Goal: Navigation & Orientation: Understand site structure

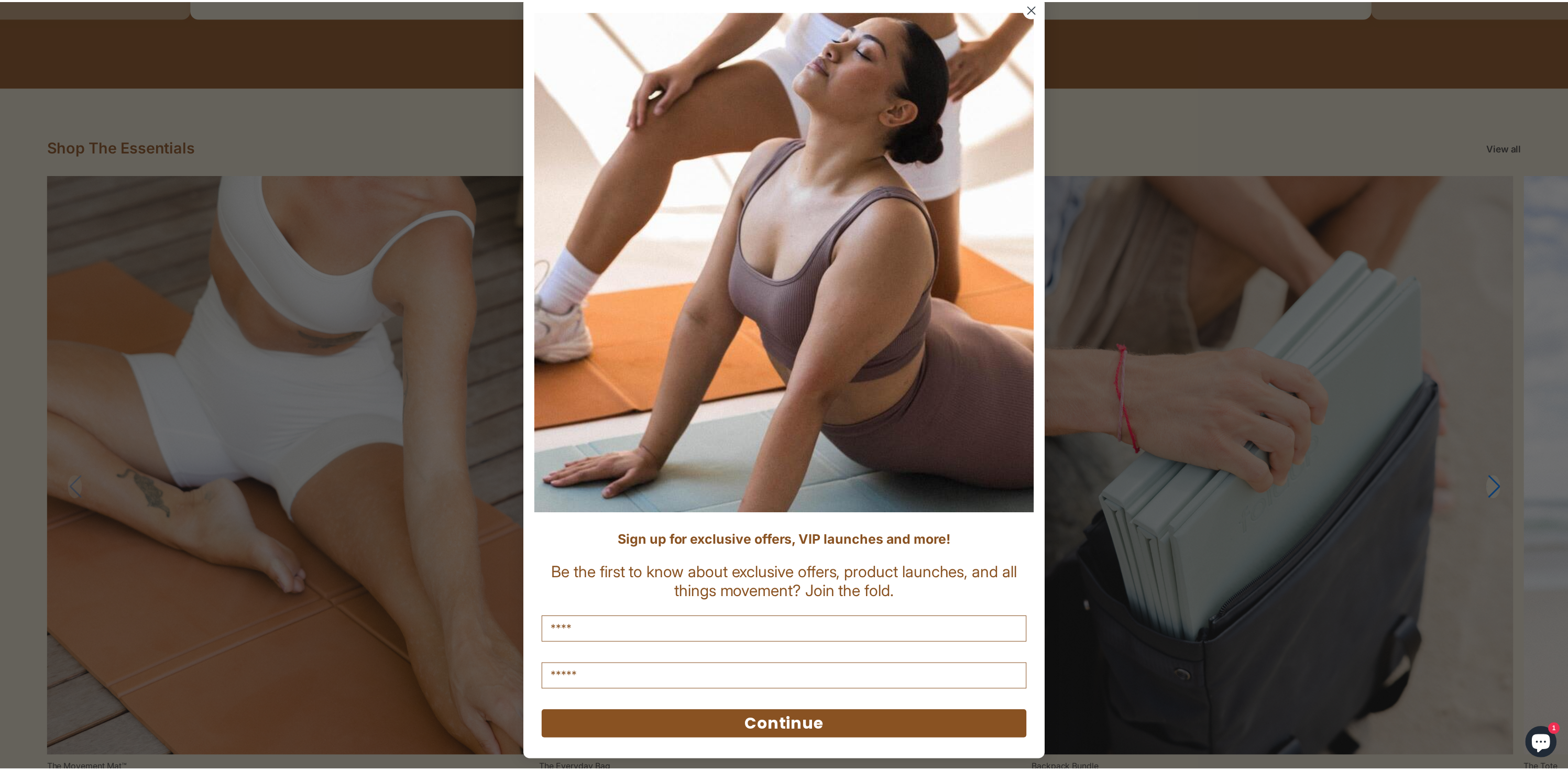
scroll to position [16, 0]
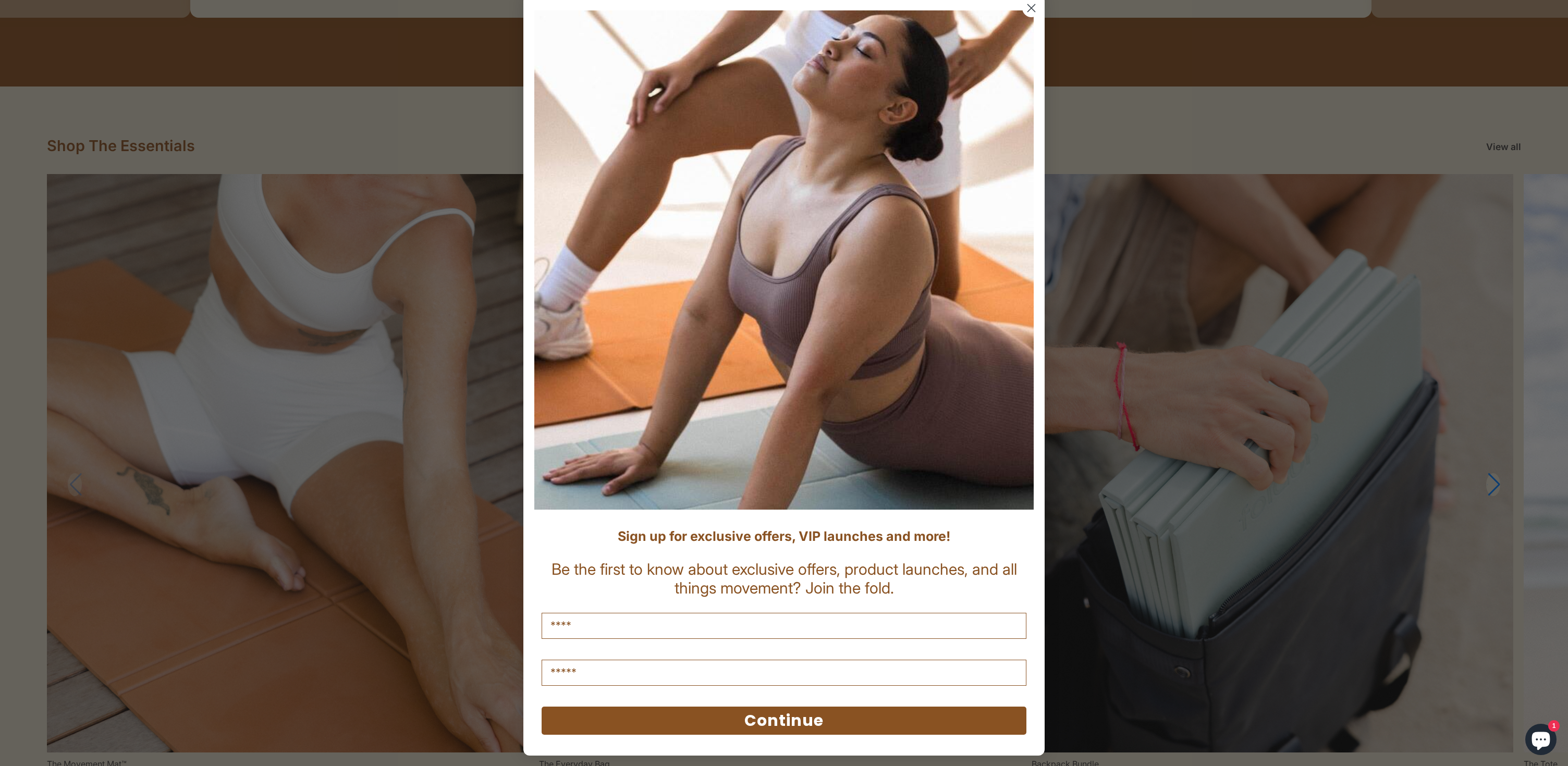
click at [1028, 7] on icon "Close dialog" at bounding box center [1031, 8] width 7 height 7
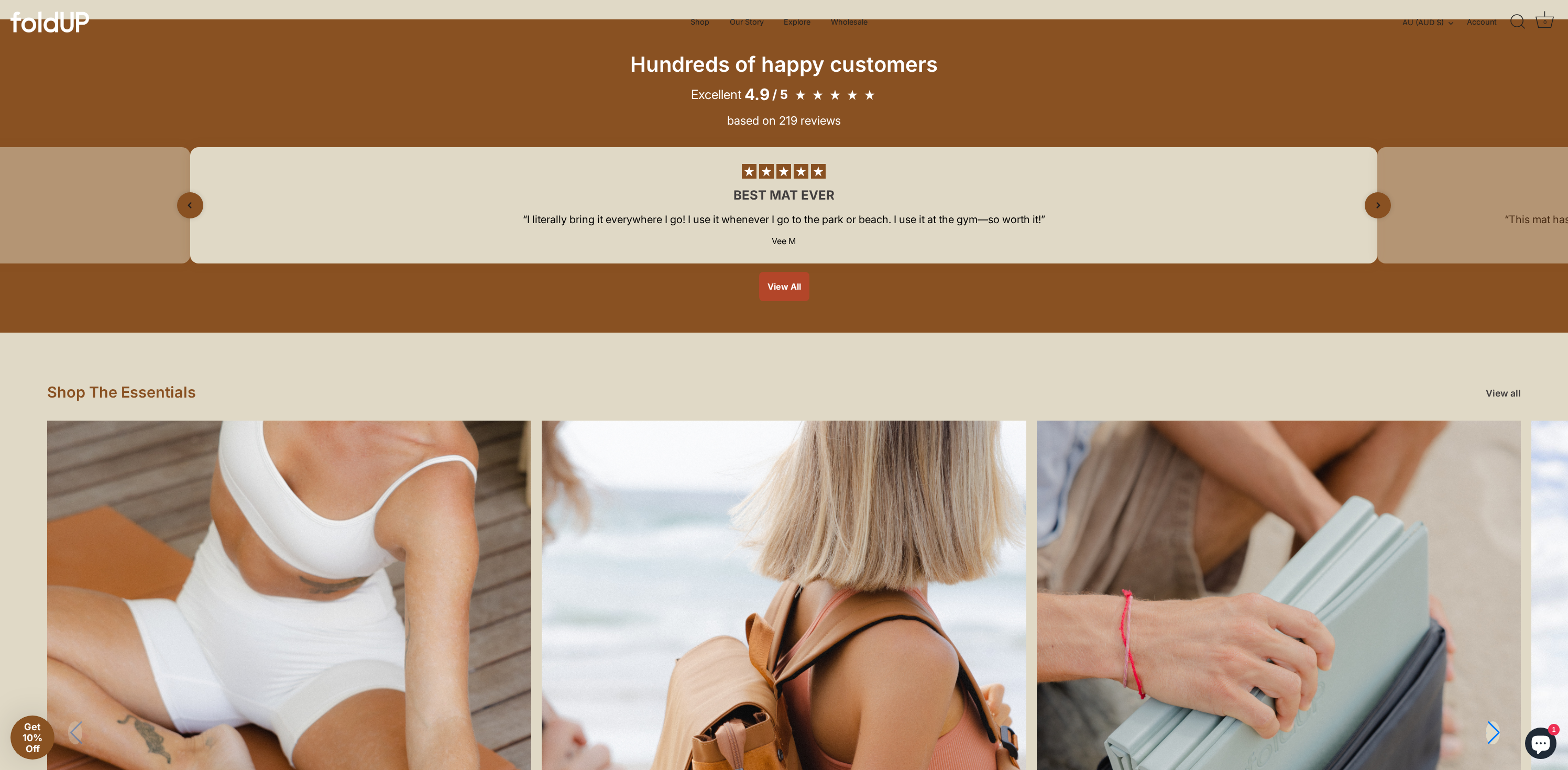
scroll to position [0, 0]
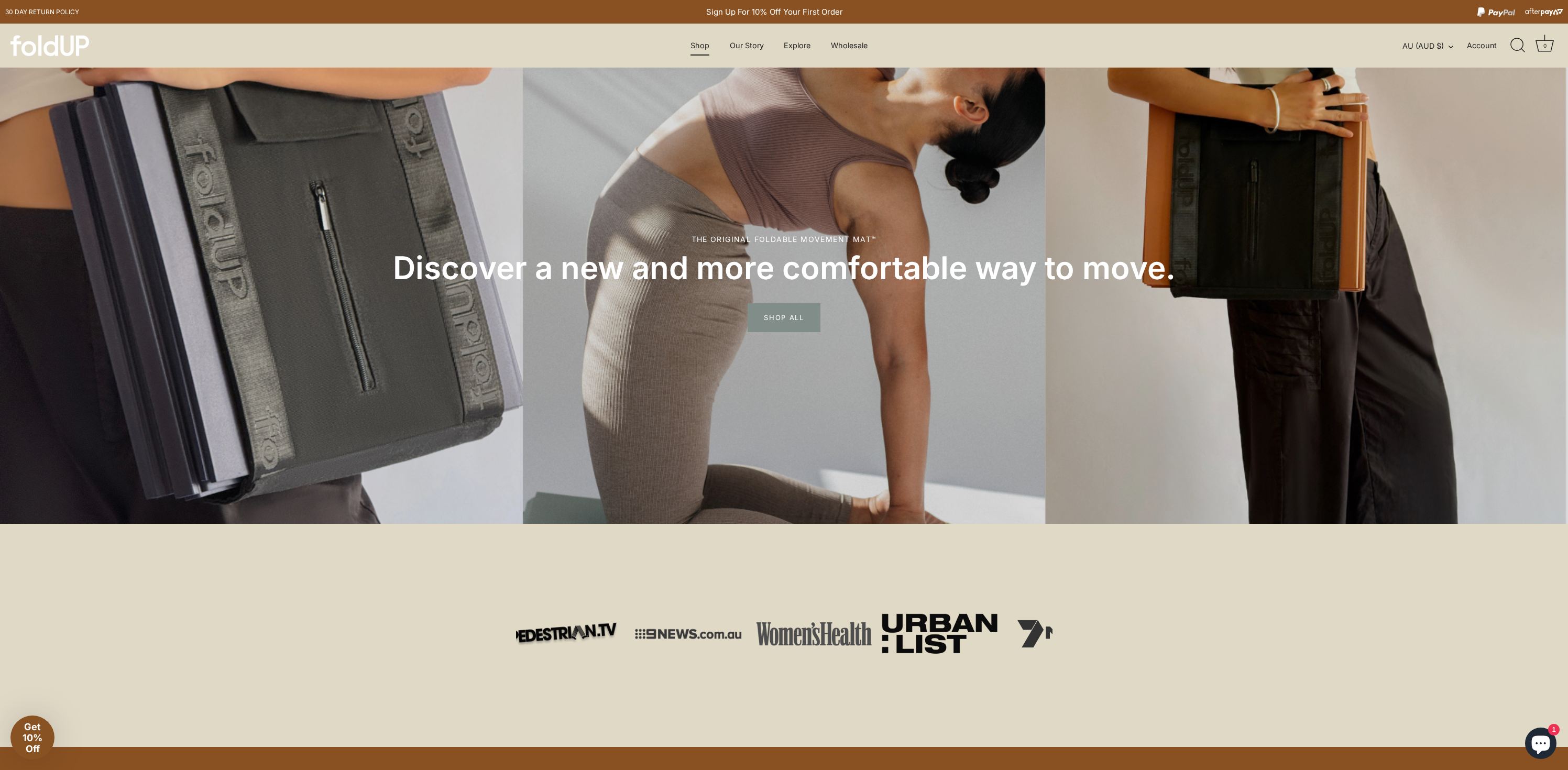
click at [697, 50] on link "Shop" at bounding box center [700, 45] width 37 height 20
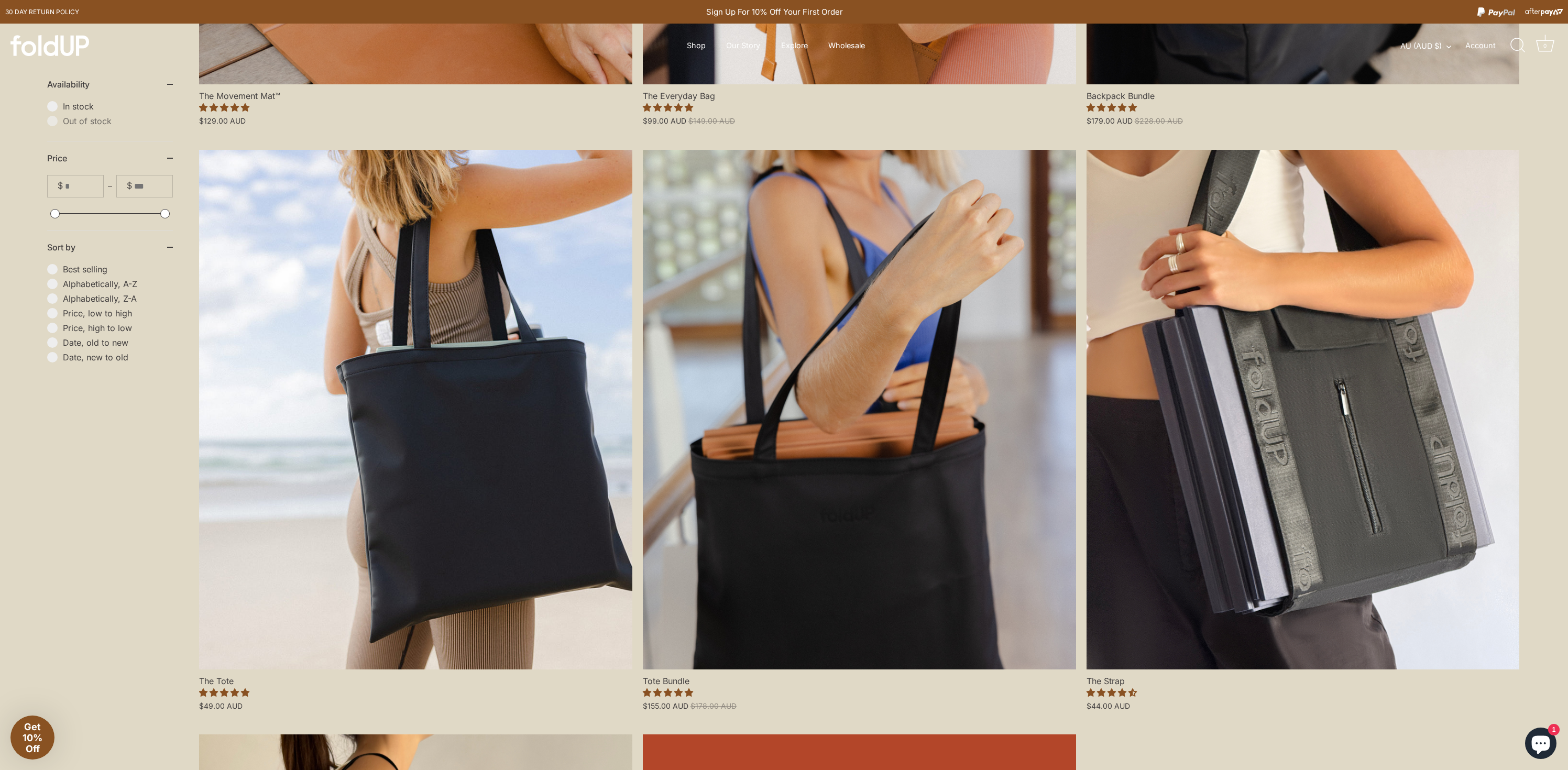
scroll to position [1625, 0]
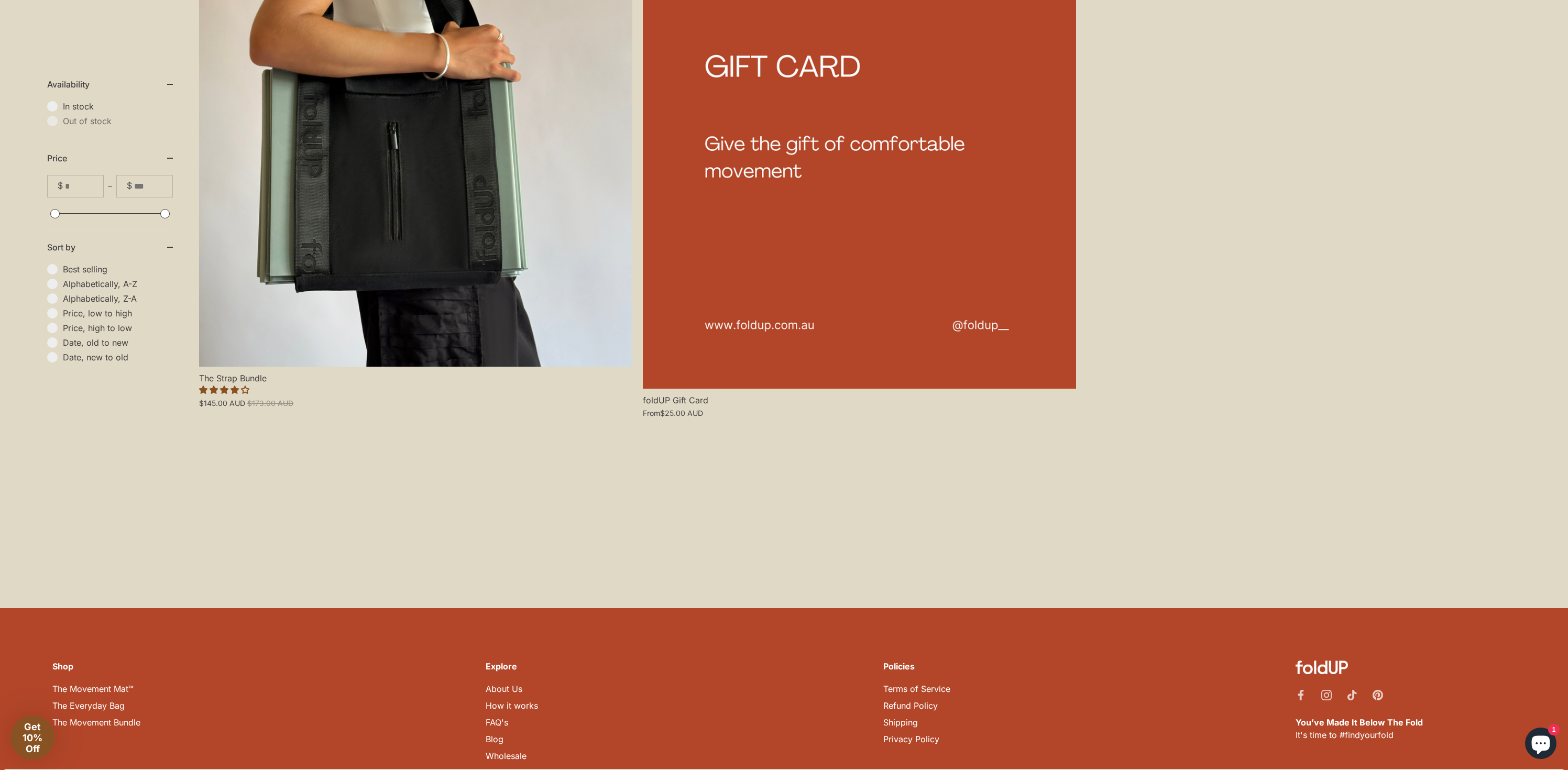
click at [502, 750] on link "Wholesale" at bounding box center [506, 755] width 41 height 10
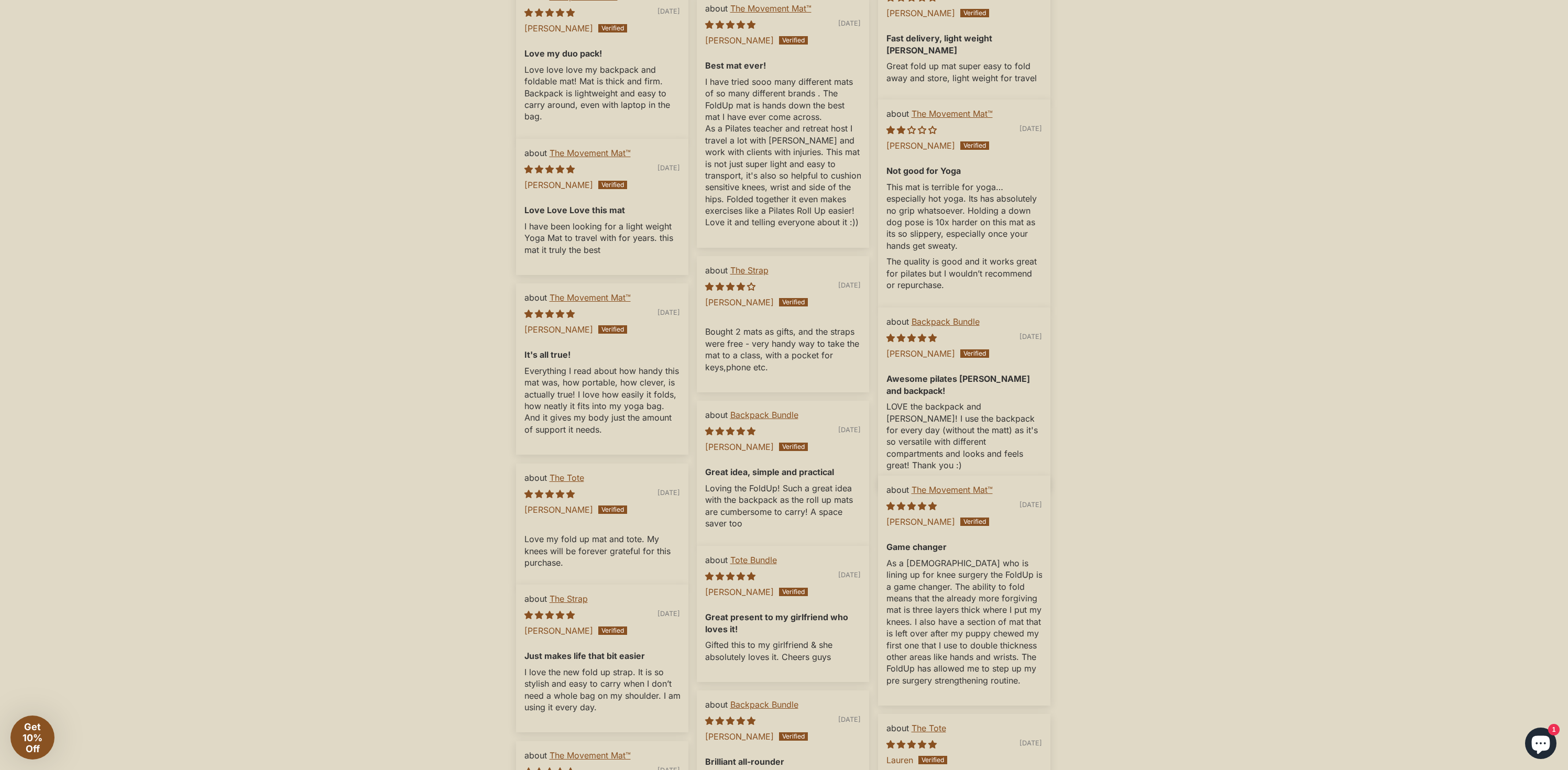
scroll to position [3964, 0]
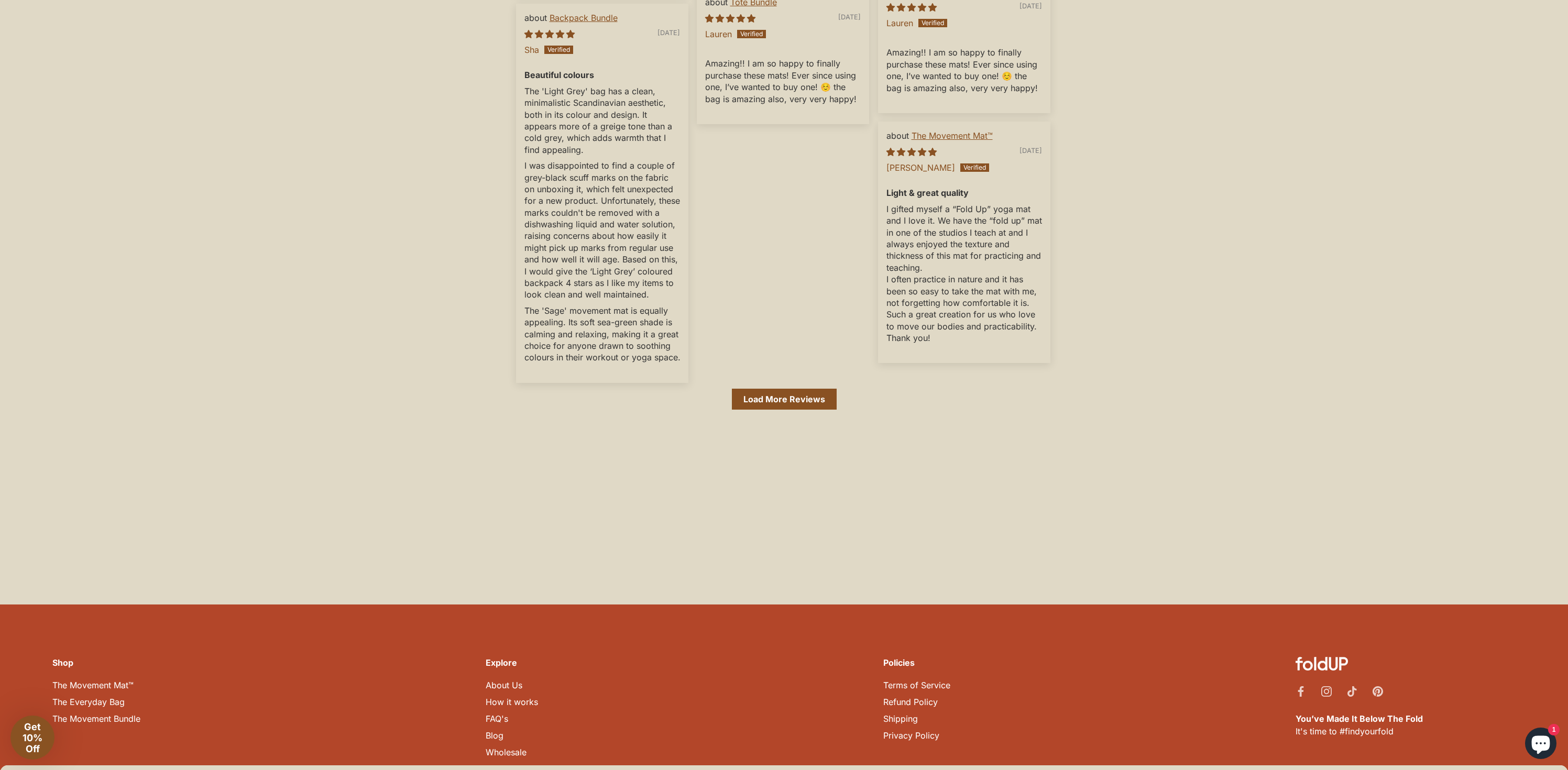
click at [502, 696] on link "How it works" at bounding box center [512, 701] width 53 height 10
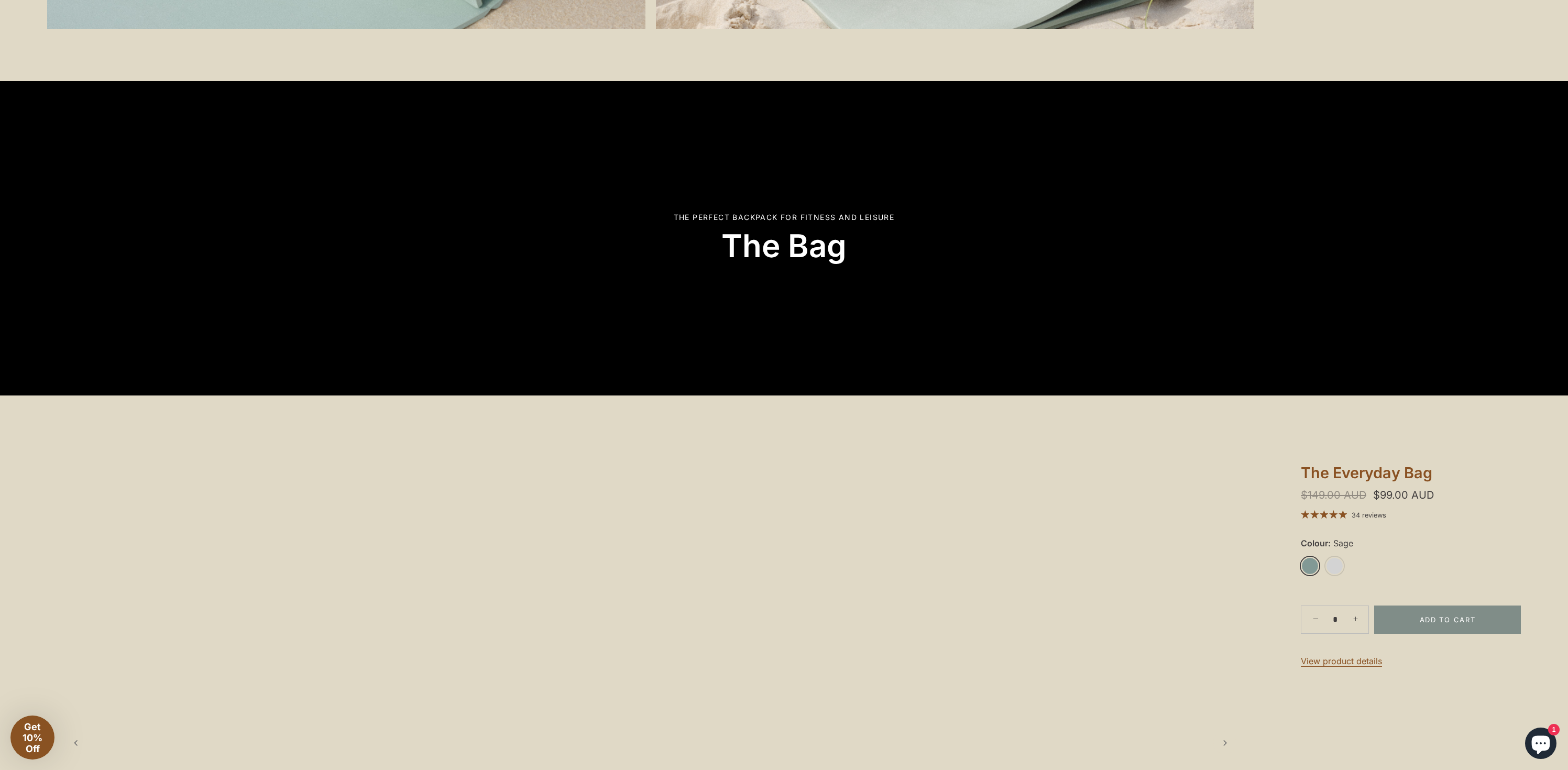
scroll to position [1868, 0]
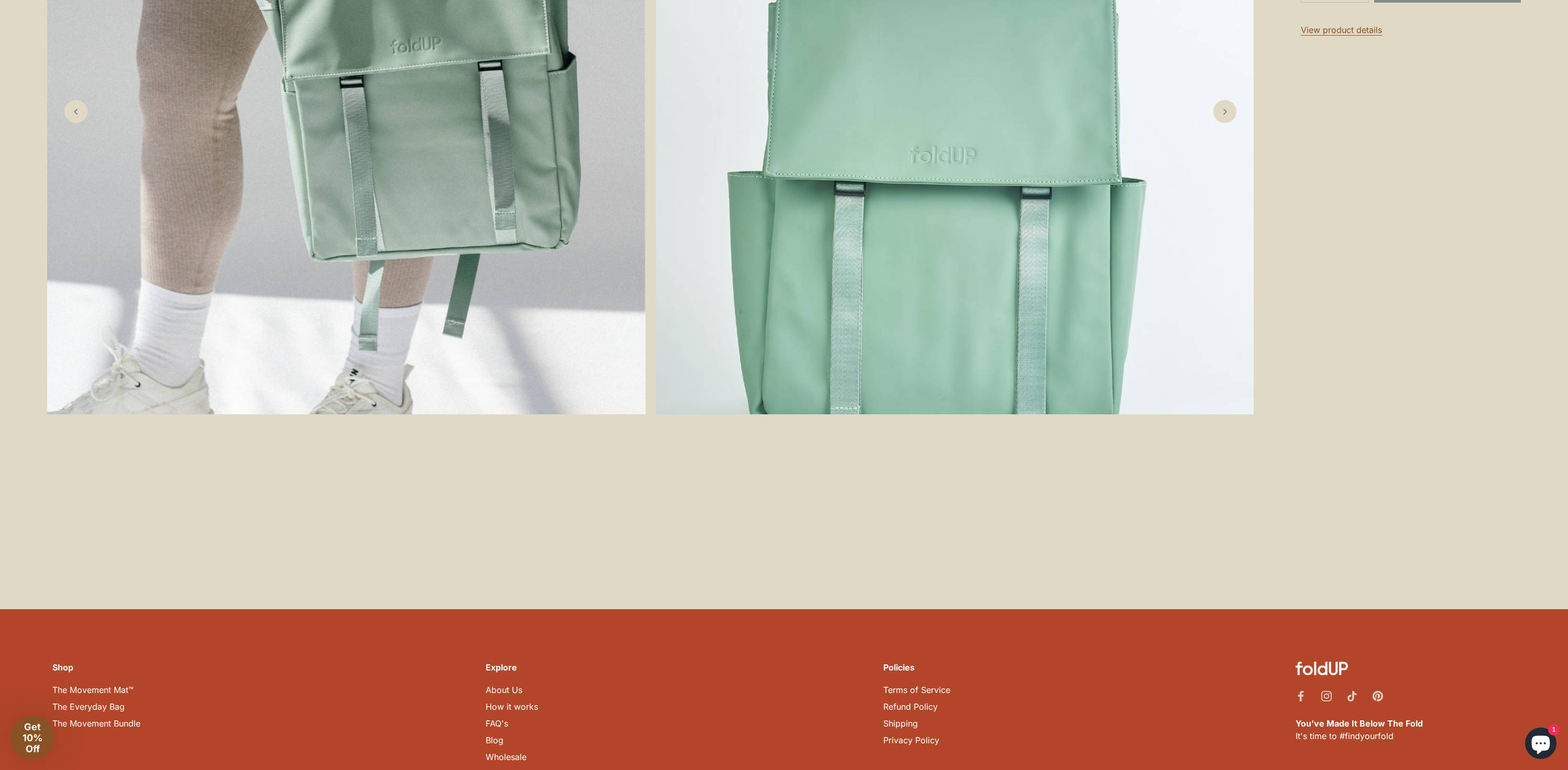
click at [502, 685] on link "About Us" at bounding box center [504, 689] width 37 height 10
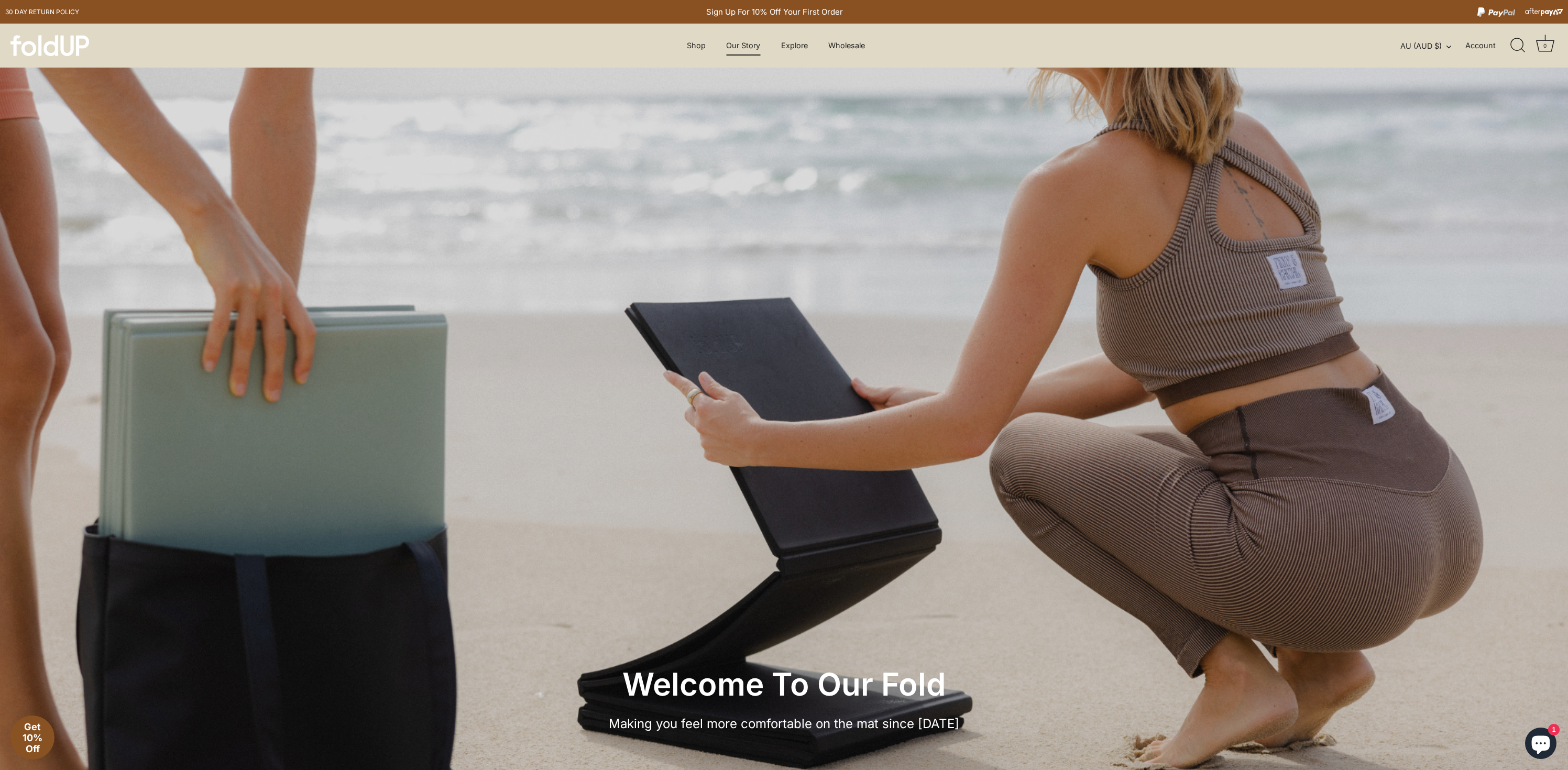
click at [56, 46] on img at bounding box center [49, 45] width 78 height 21
